Goal: Task Accomplishment & Management: Manage account settings

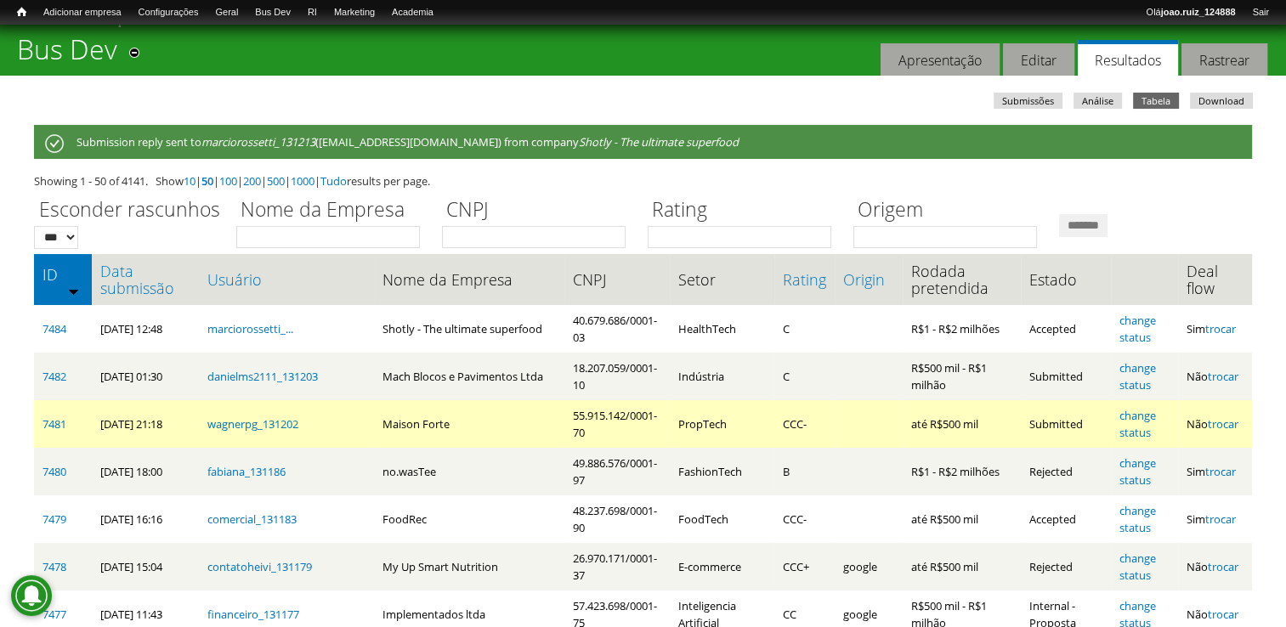
scroll to position [85, 0]
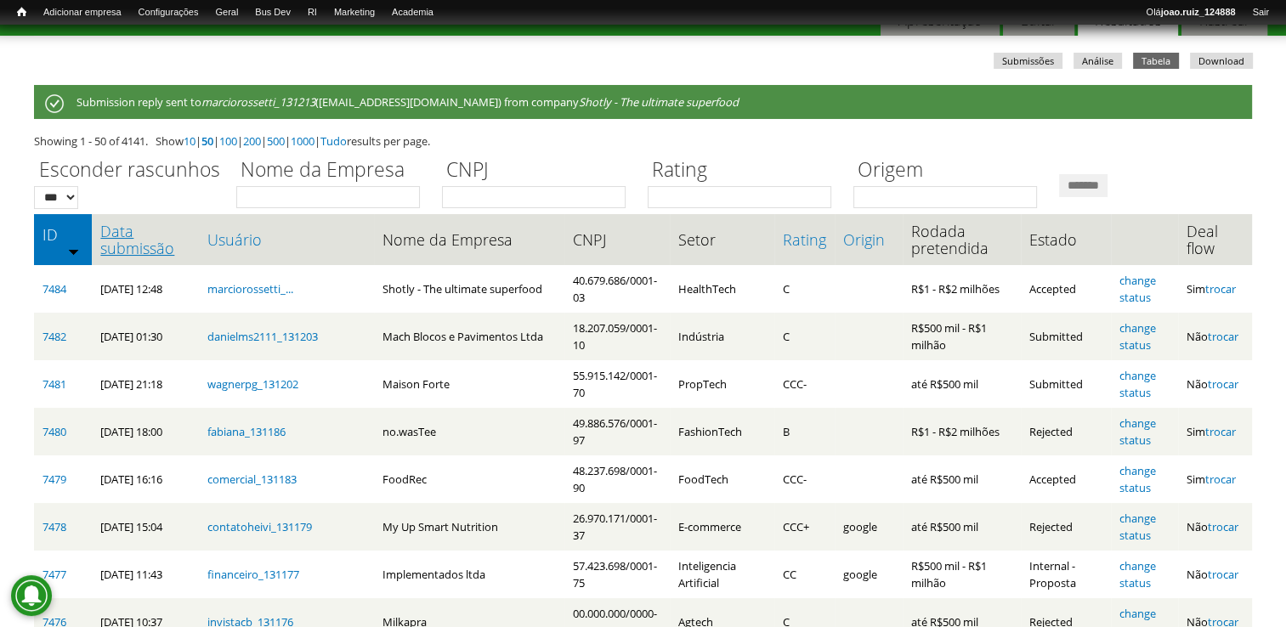
click at [130, 253] on link "Data submissão" at bounding box center [144, 240] width 89 height 34
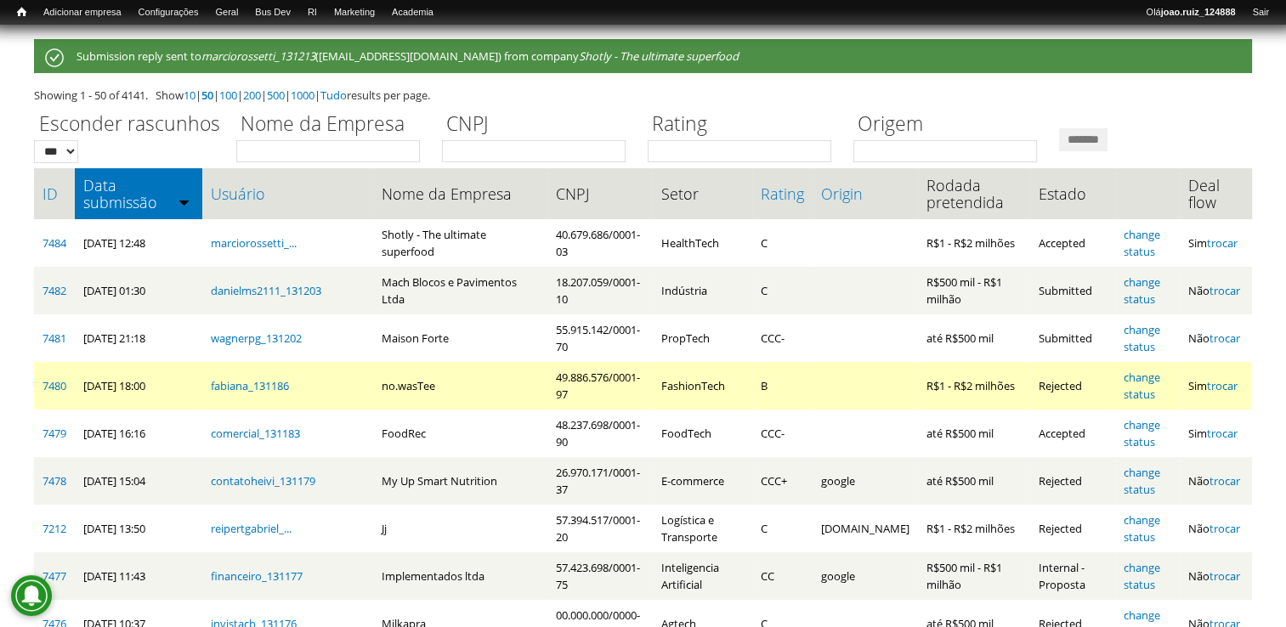
scroll to position [170, 0]
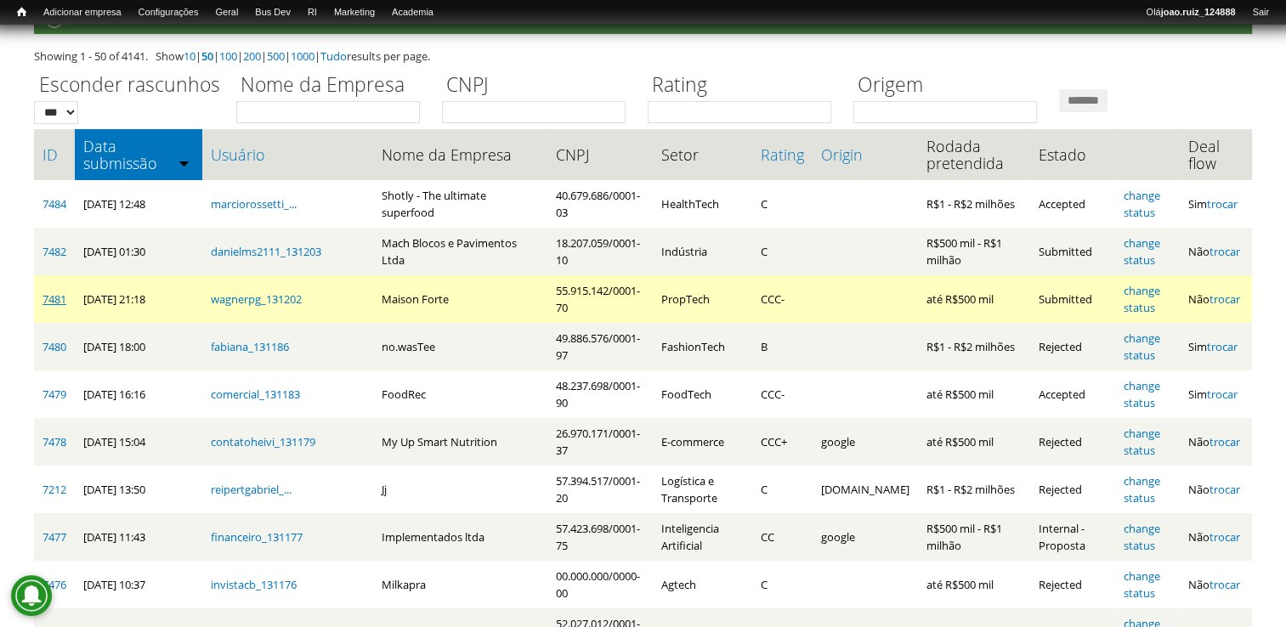
click at [55, 297] on link "7481" at bounding box center [54, 298] width 24 height 15
click at [57, 305] on link "7481" at bounding box center [54, 298] width 24 height 15
click at [1149, 288] on link "change status" at bounding box center [1141, 299] width 37 height 32
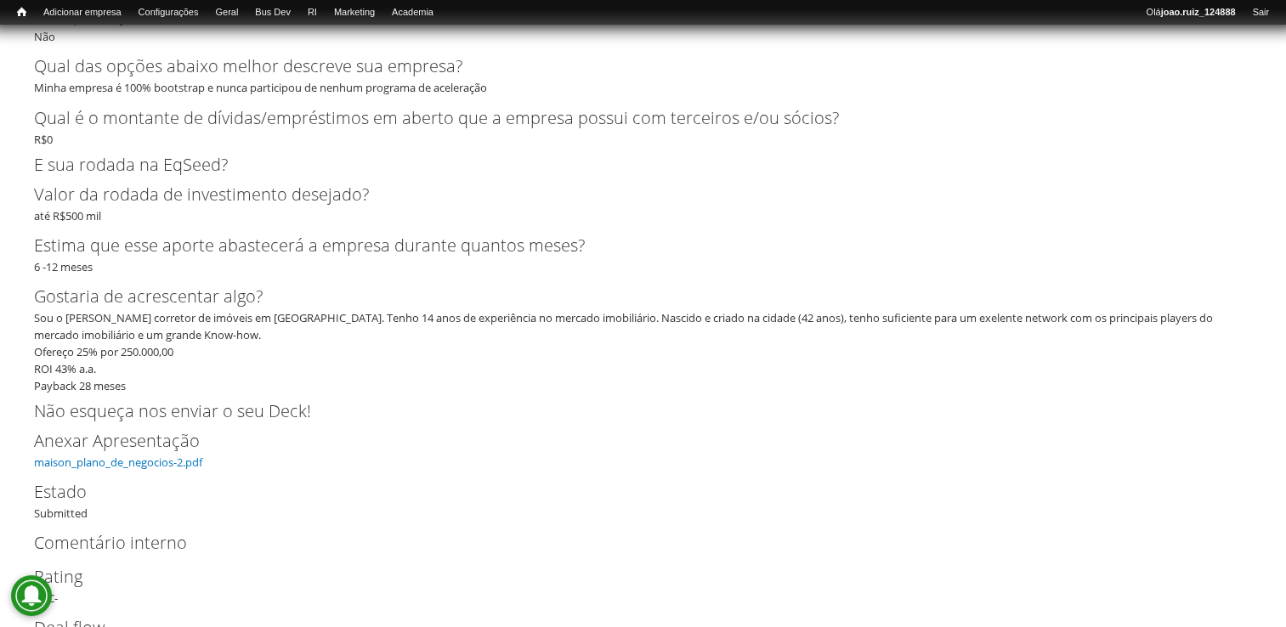
scroll to position [3171, 0]
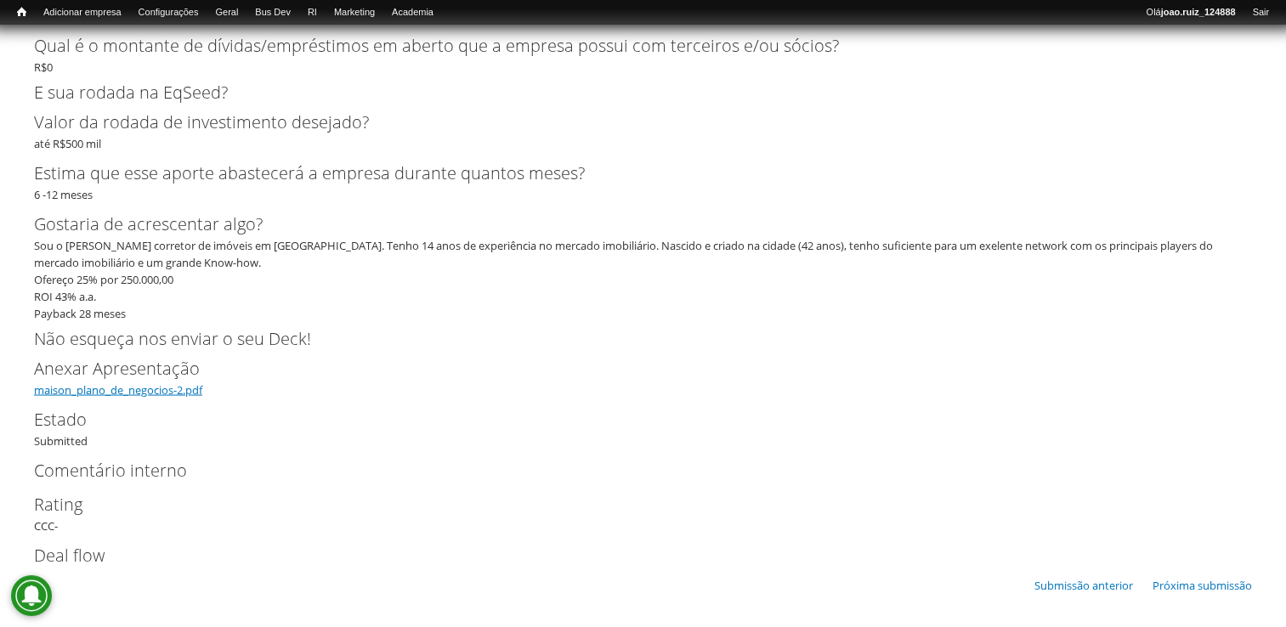
click at [140, 393] on link "maison_plano_de_negocios-2.pdf" at bounding box center [118, 389] width 168 height 15
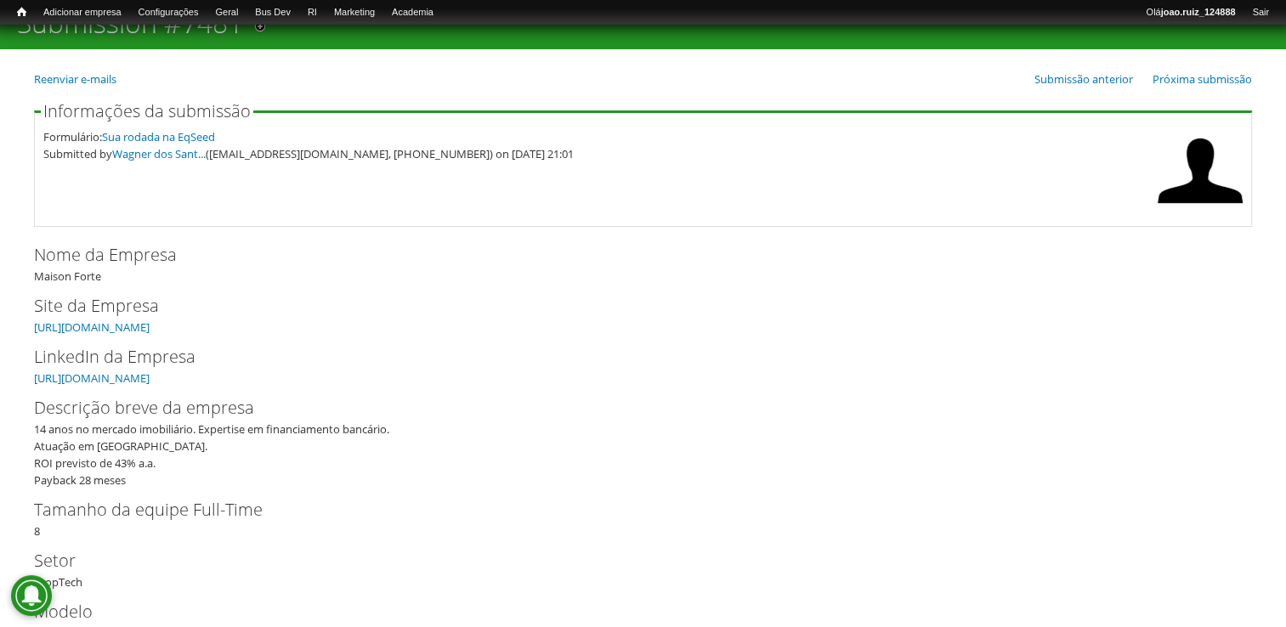
scroll to position [170, 0]
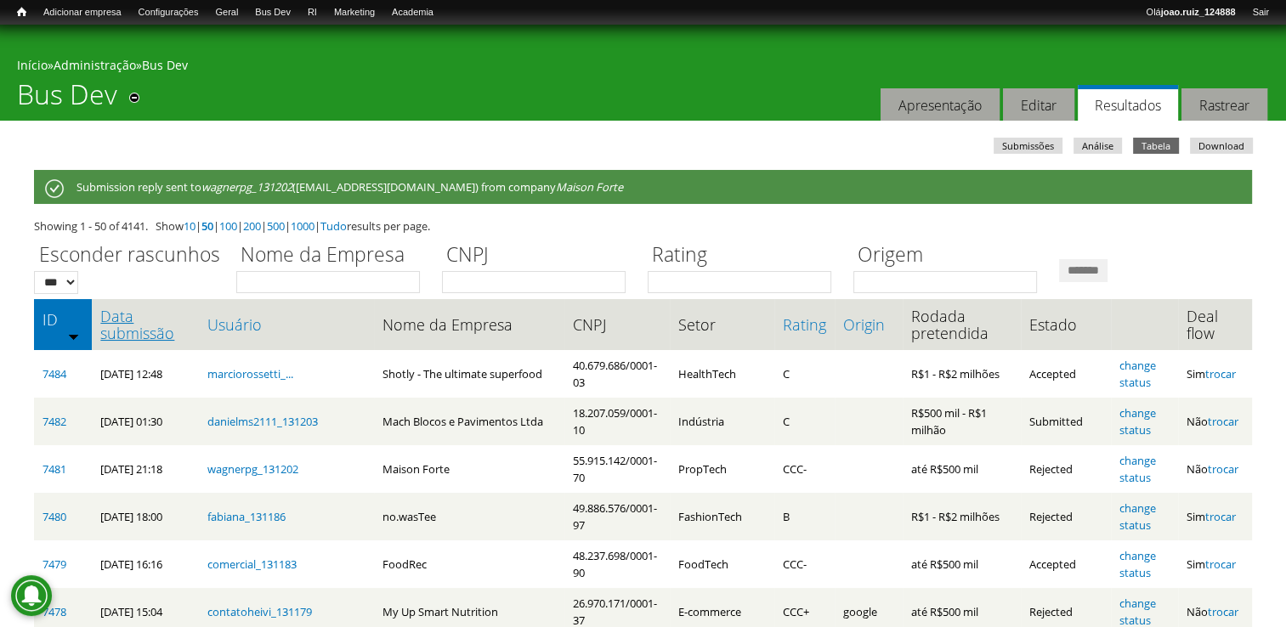
click at [154, 335] on link "Data submissão" at bounding box center [144, 325] width 89 height 34
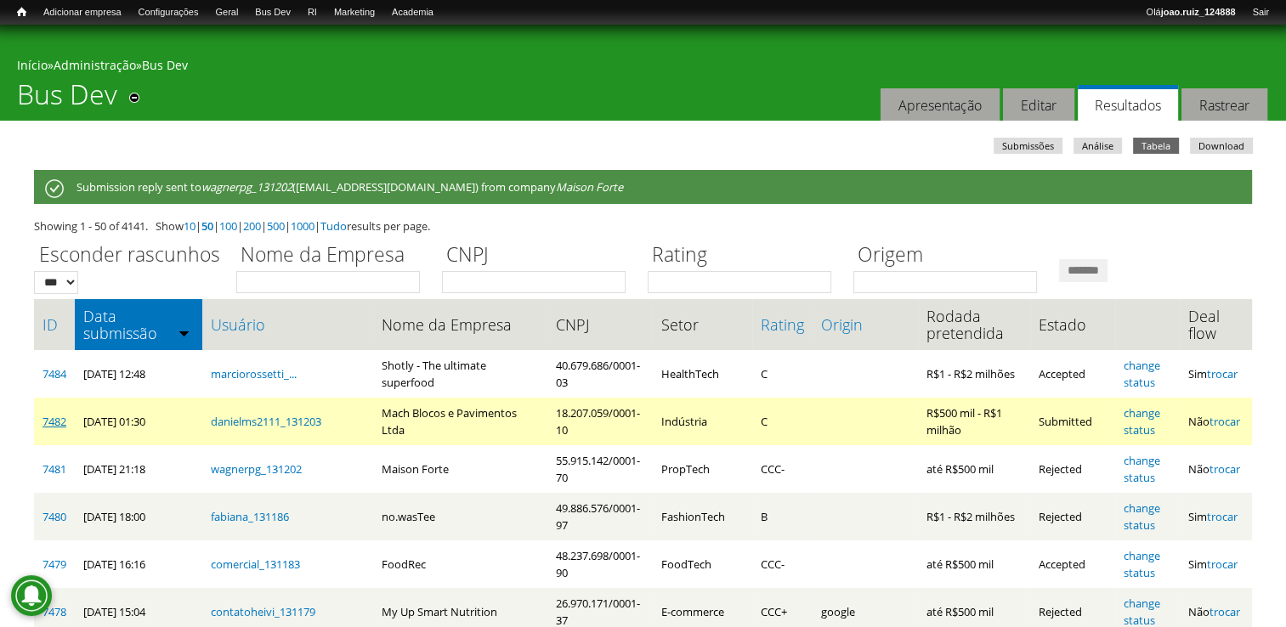
click at [60, 427] on link "7482" at bounding box center [54, 421] width 24 height 15
click at [1139, 413] on link "change status" at bounding box center [1141, 421] width 37 height 32
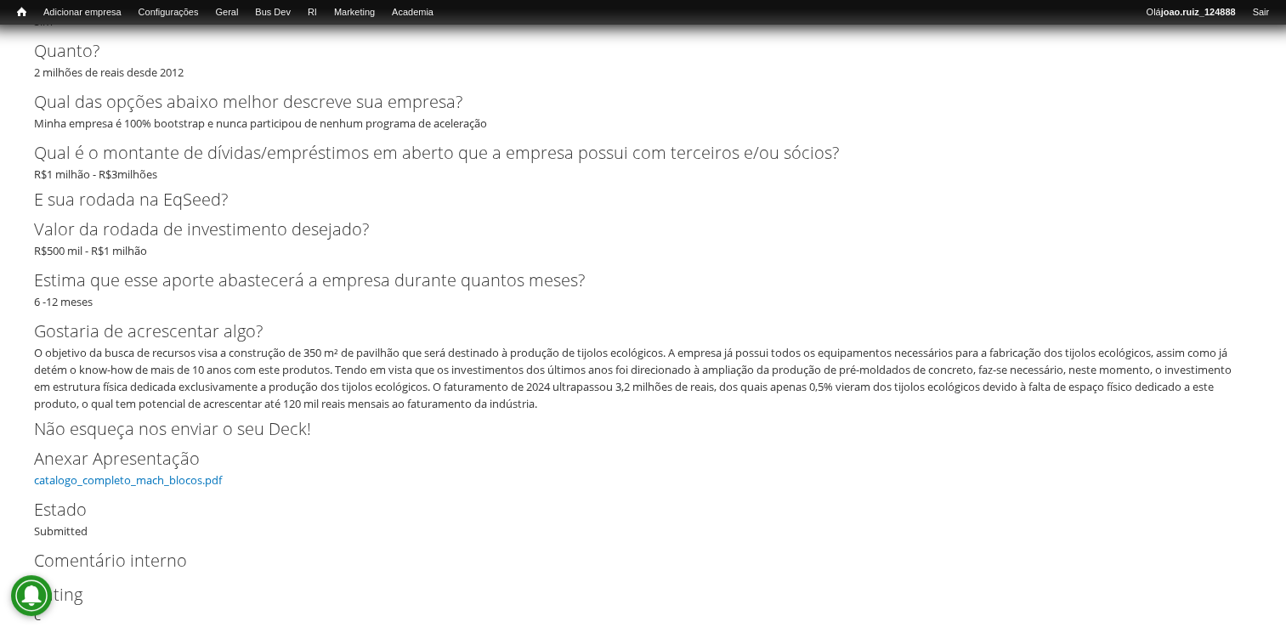
scroll to position [3666, 0]
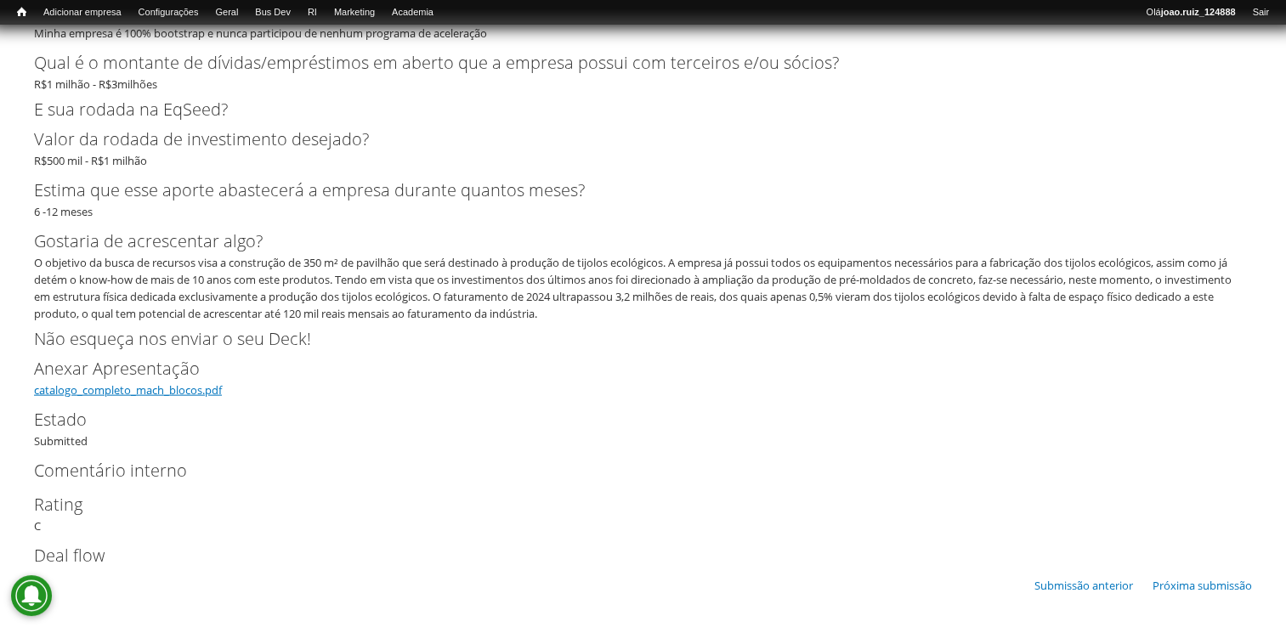
click at [95, 391] on link "catalogo_completo_mach_blocos.pdf" at bounding box center [128, 389] width 188 height 15
